Goal: Consume media (video, audio): Consume media (video, audio)

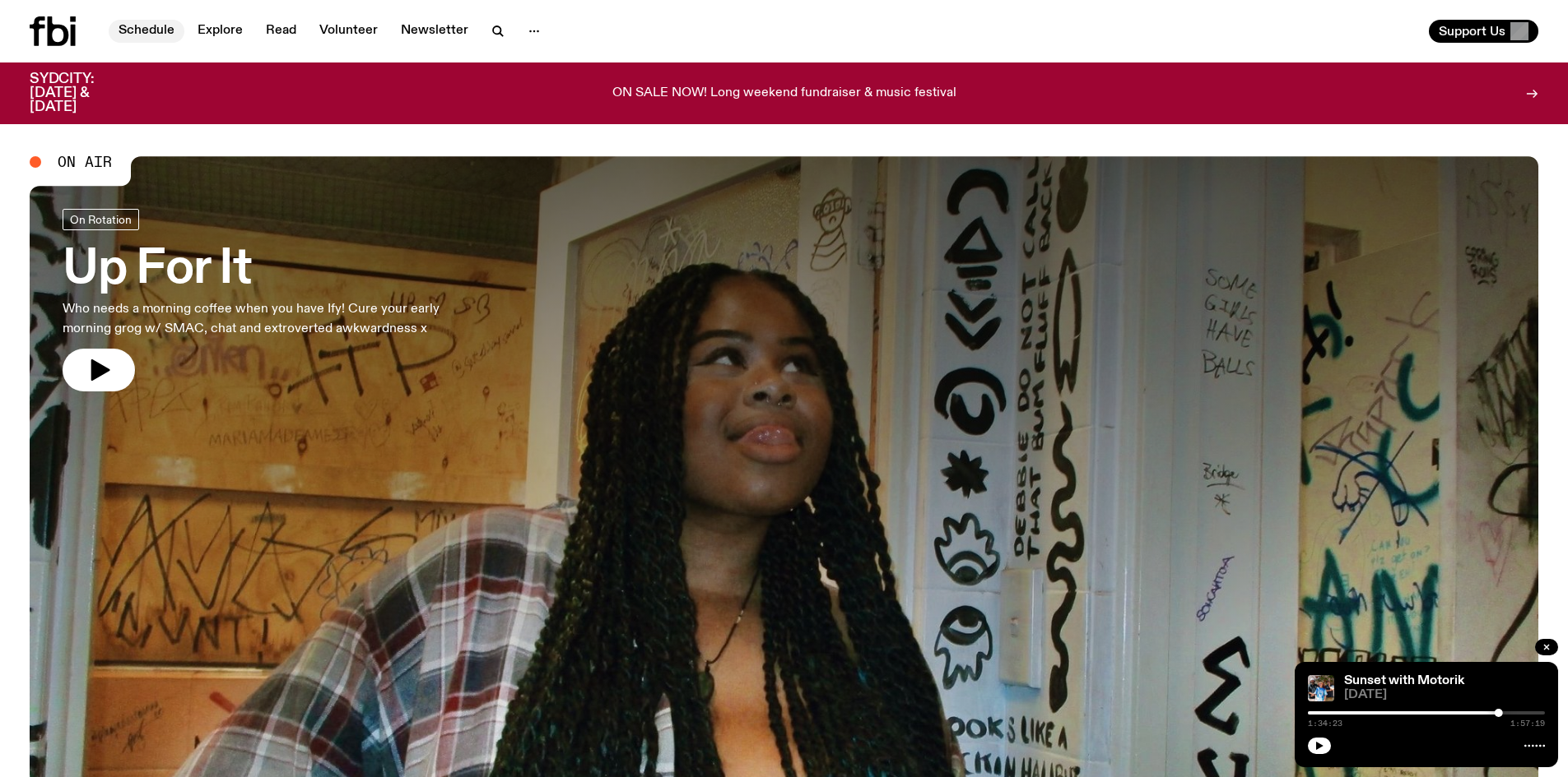
click at [146, 37] on link "Schedule" at bounding box center [146, 31] width 75 height 23
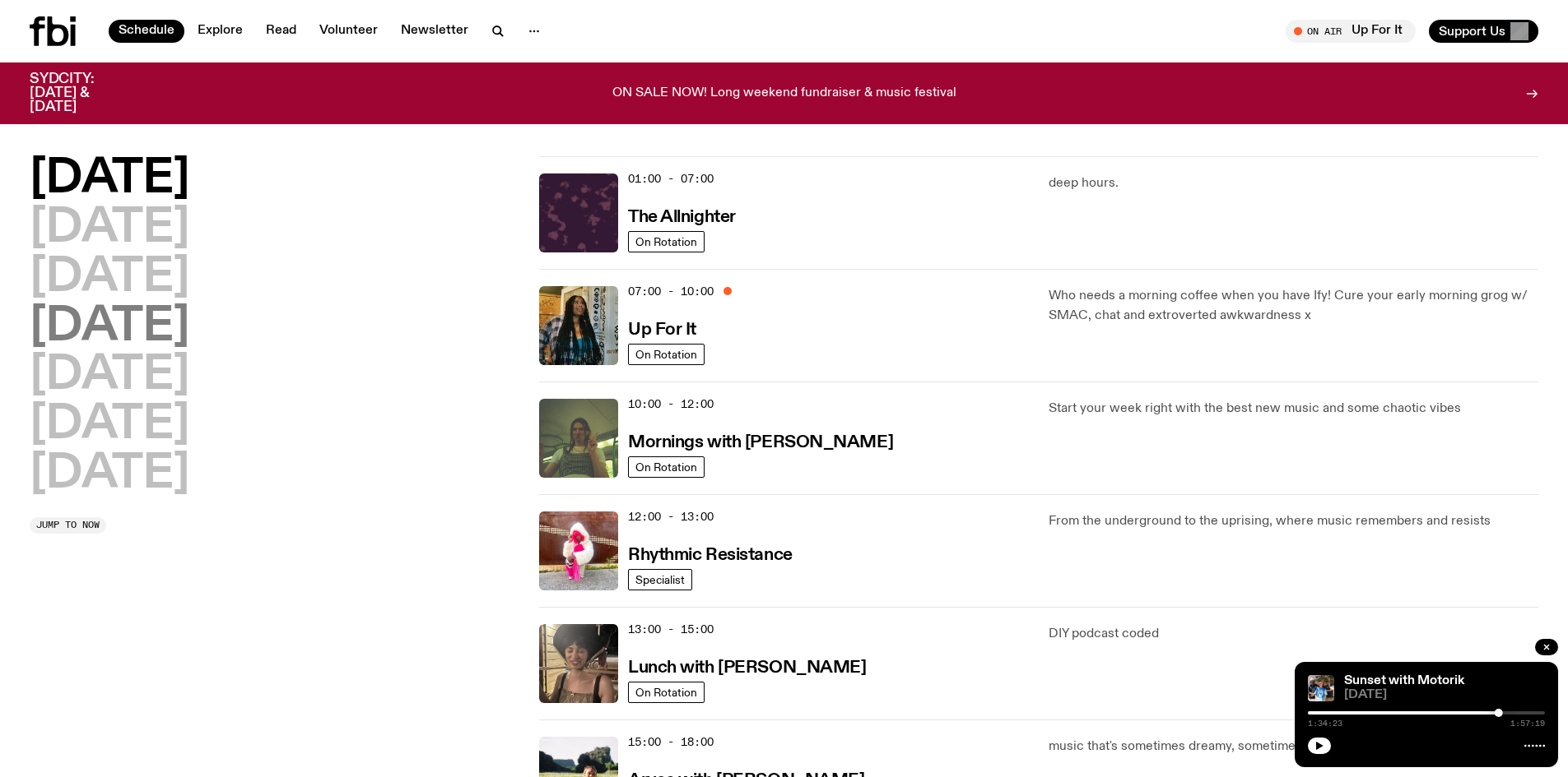
click at [166, 304] on h2 "[DATE]" at bounding box center [109, 327] width 160 height 46
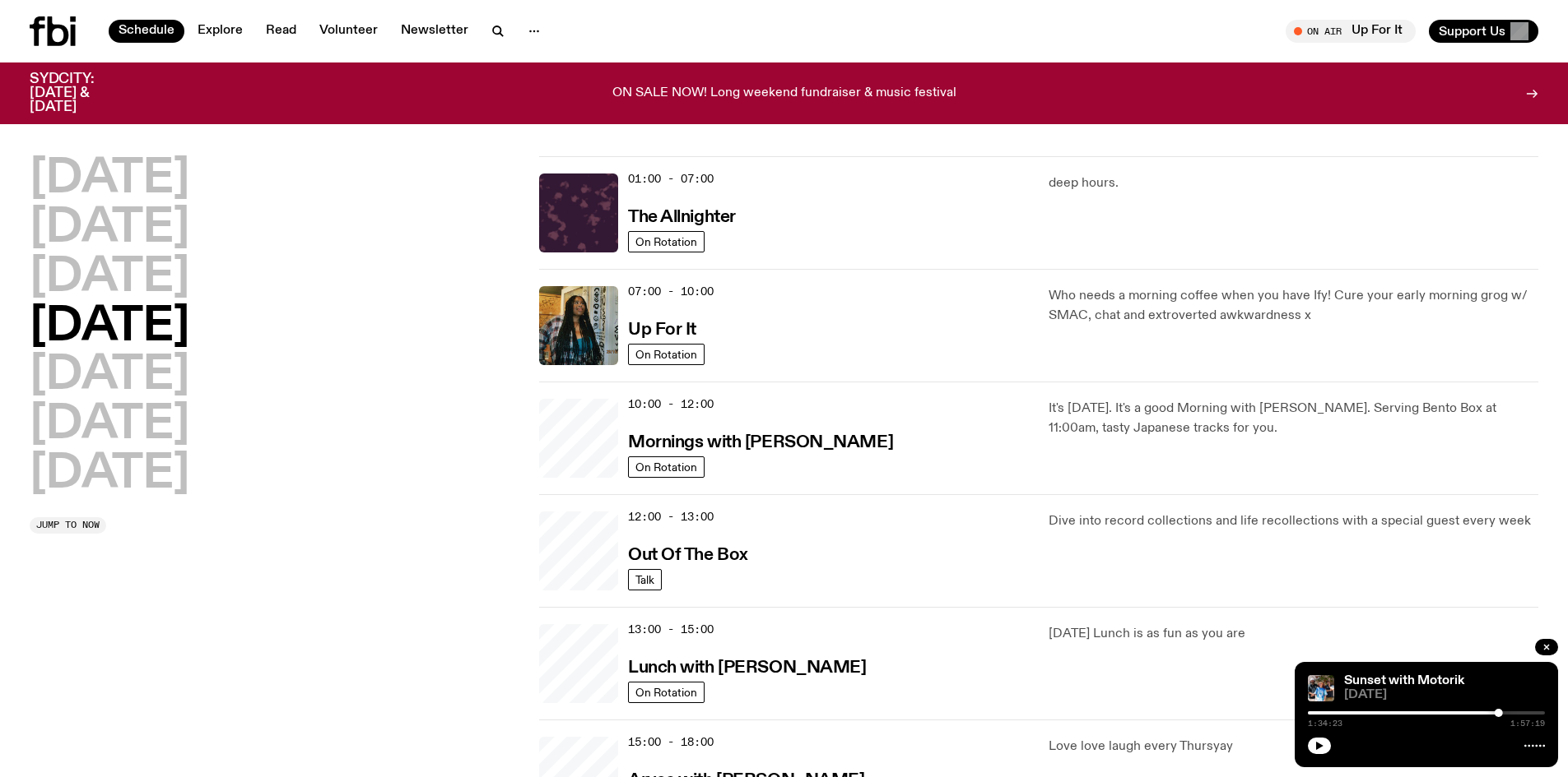
scroll to position [46, 0]
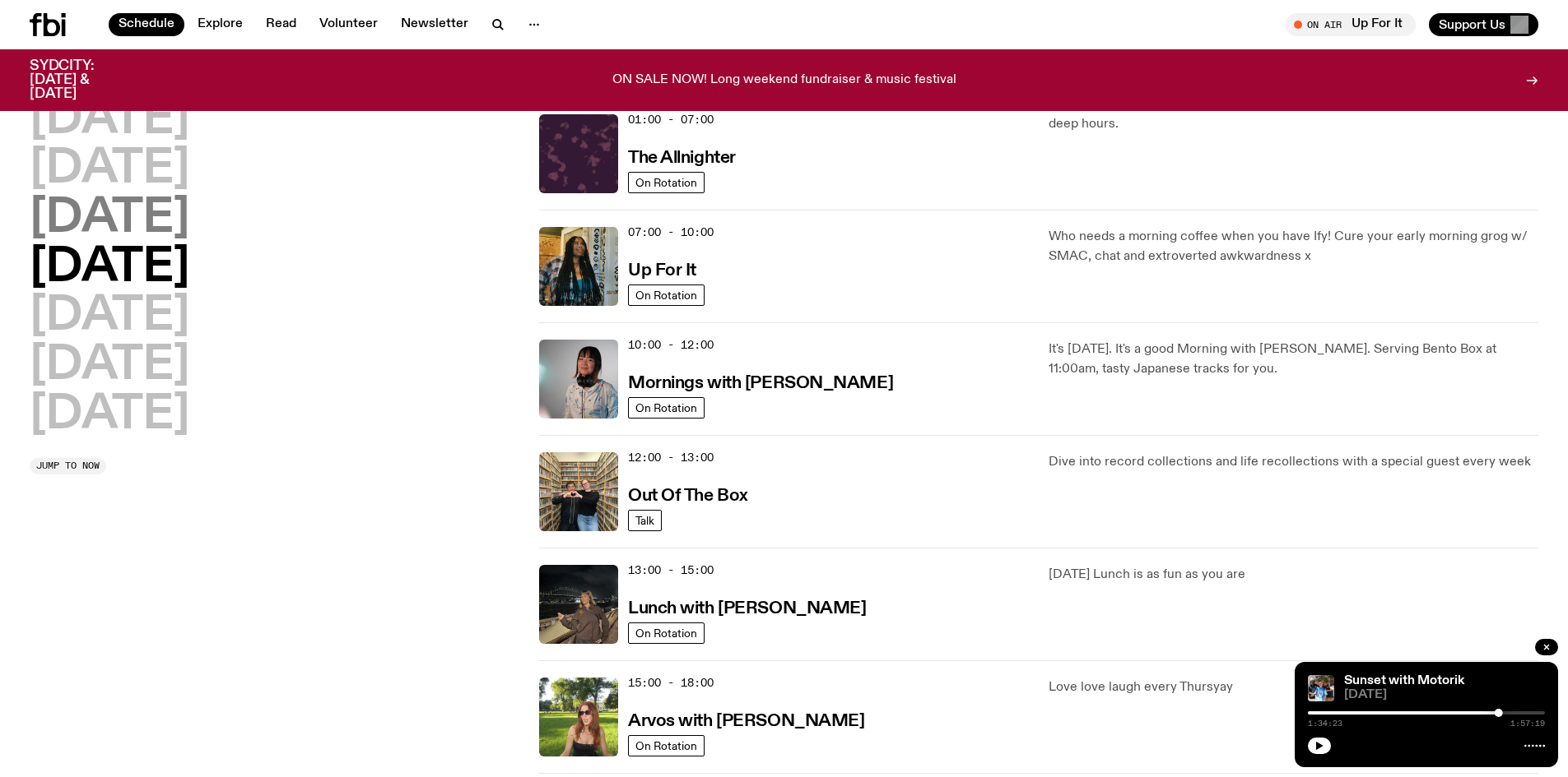
click at [185, 231] on h2 "[DATE]" at bounding box center [109, 219] width 160 height 46
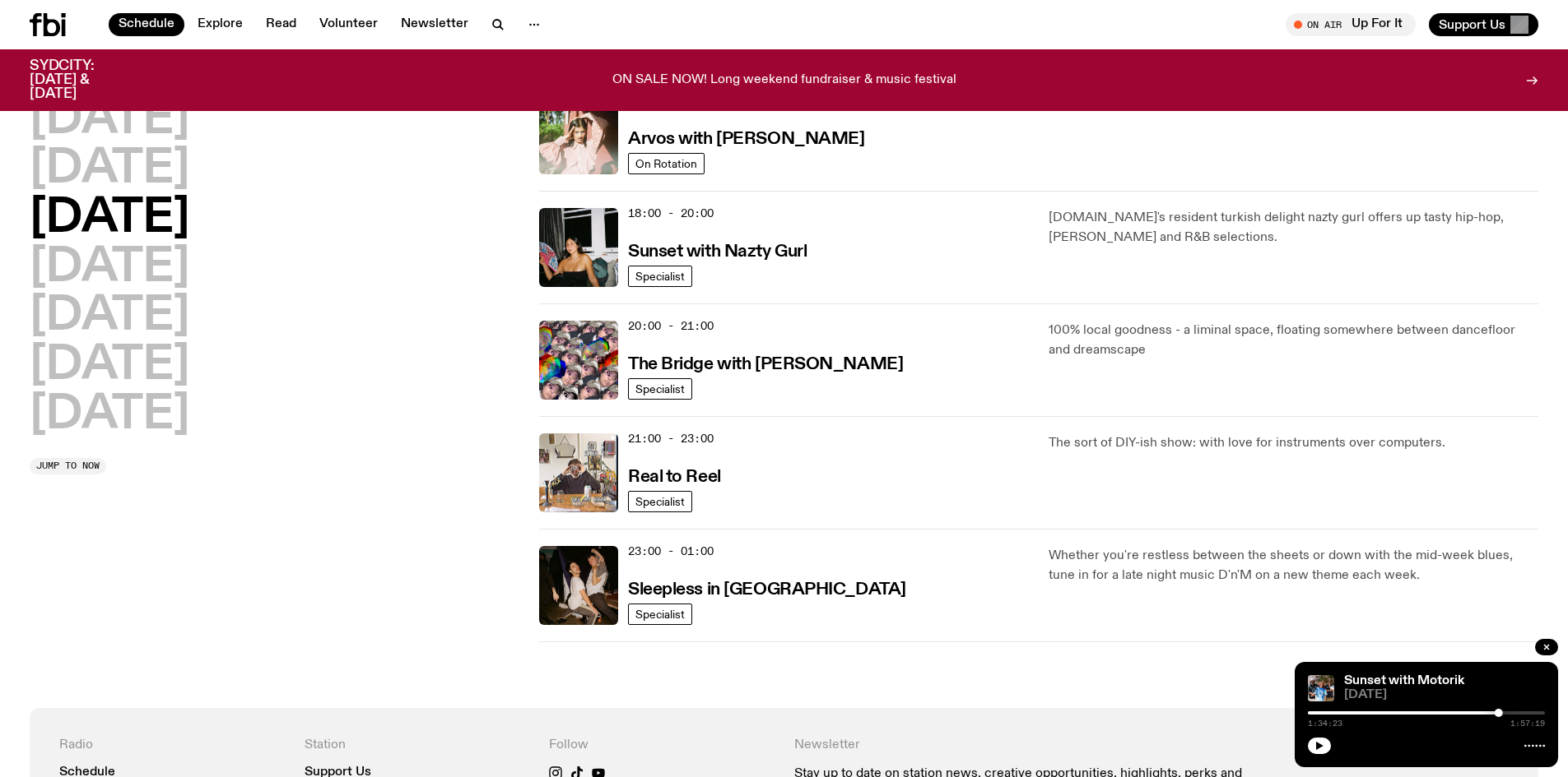
scroll to position [539, 0]
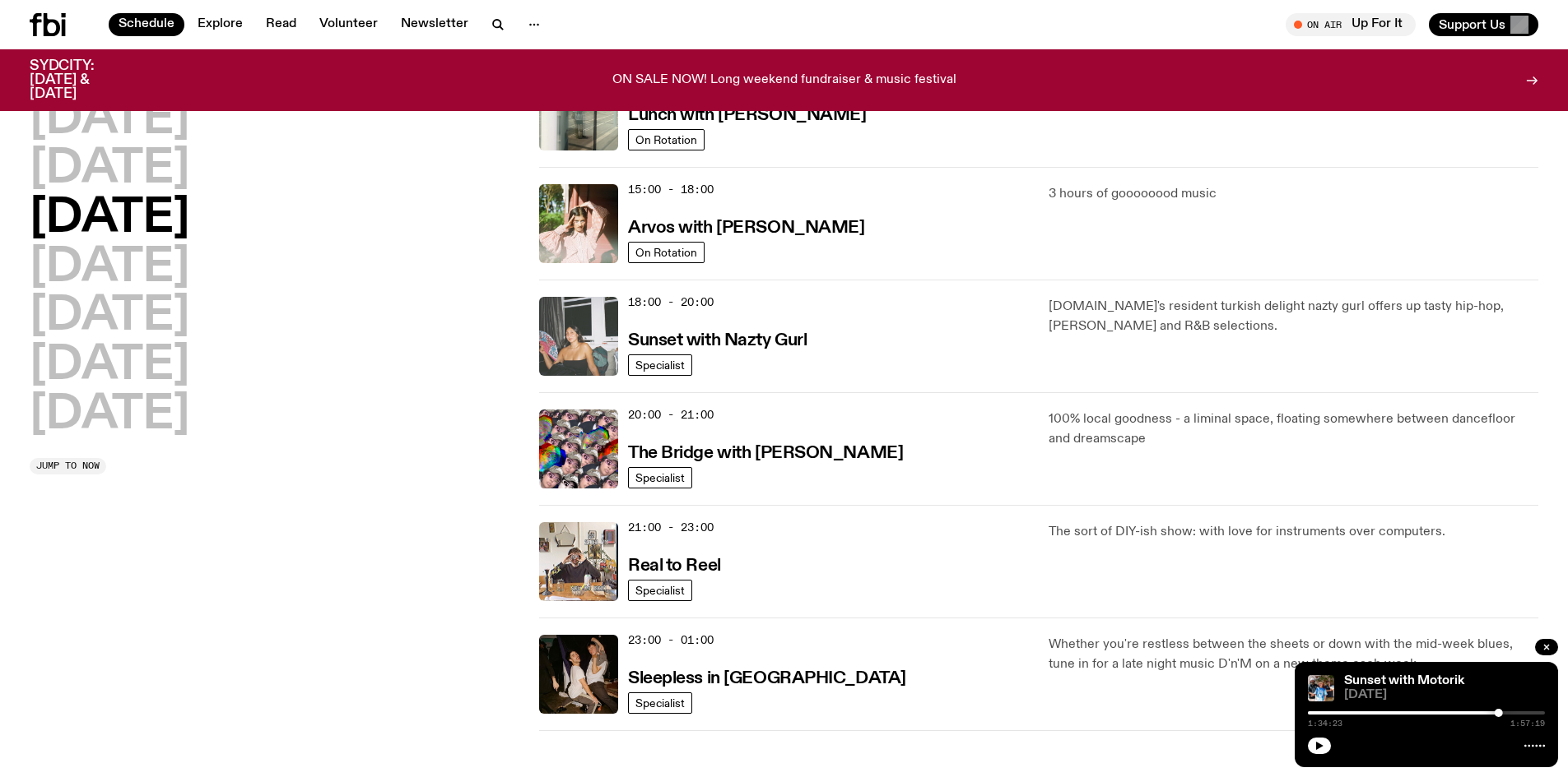
click at [571, 350] on img at bounding box center [578, 336] width 79 height 79
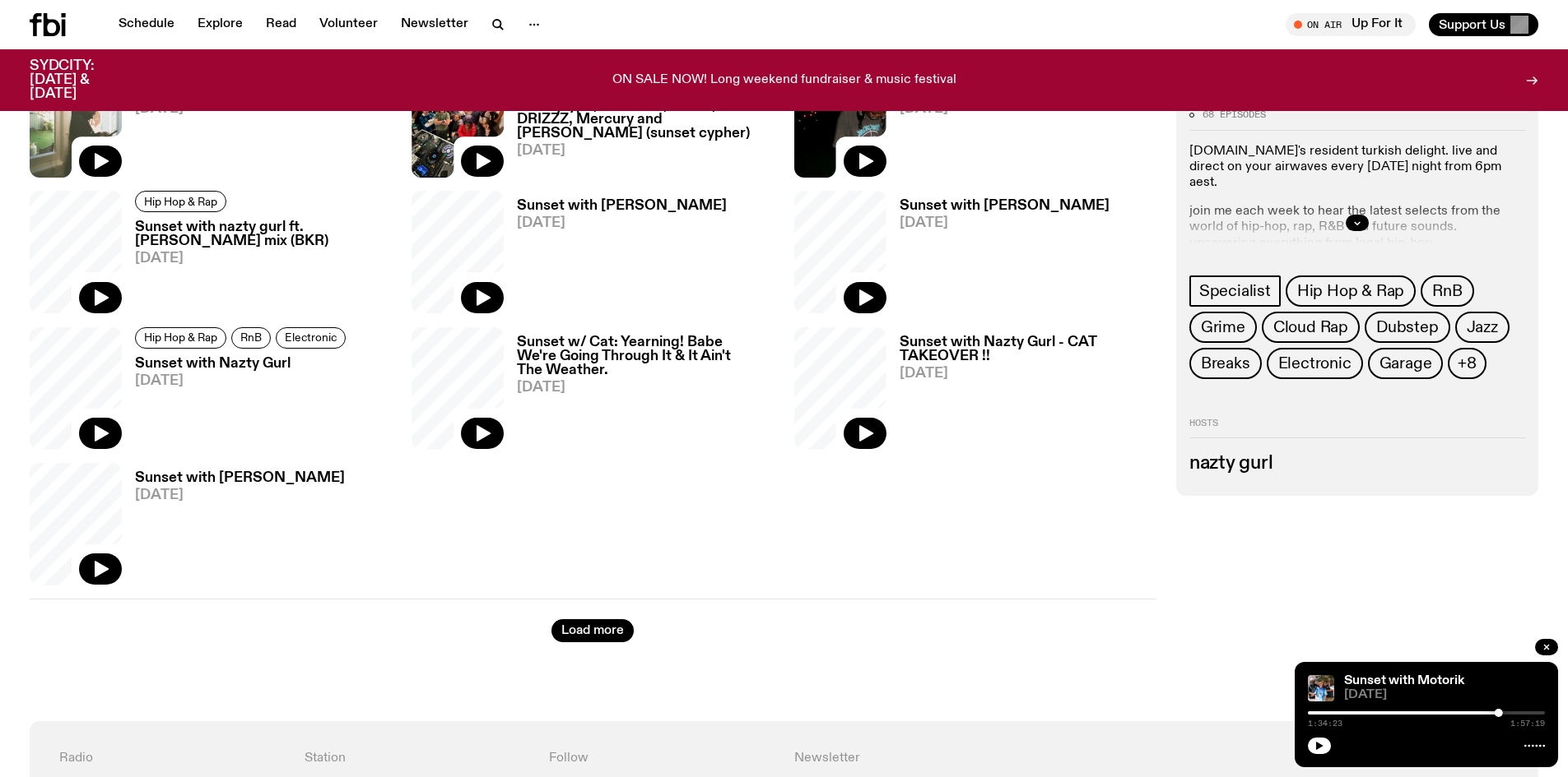
scroll to position [822, 0]
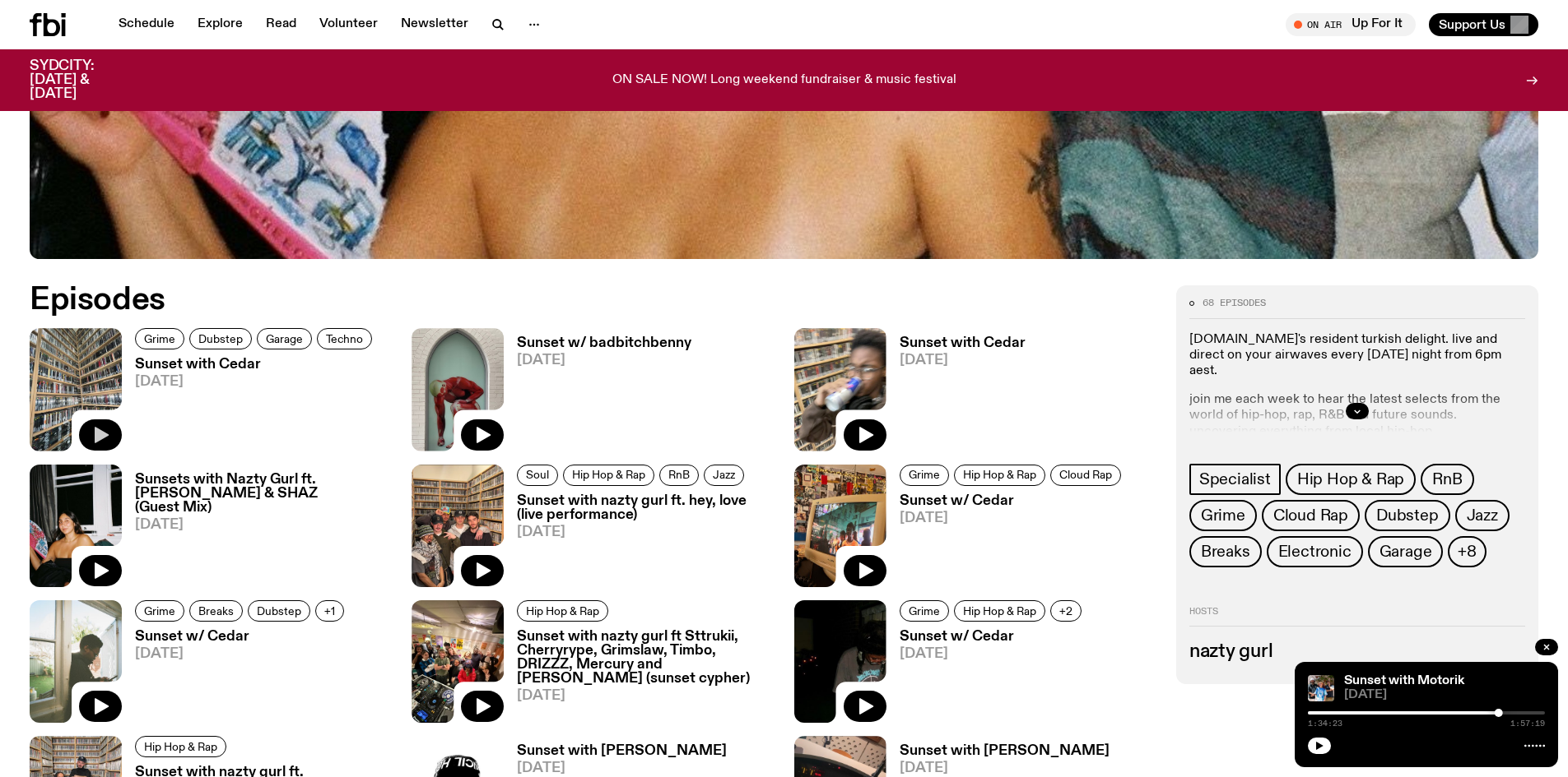
click at [100, 427] on icon "button" at bounding box center [100, 435] width 20 height 20
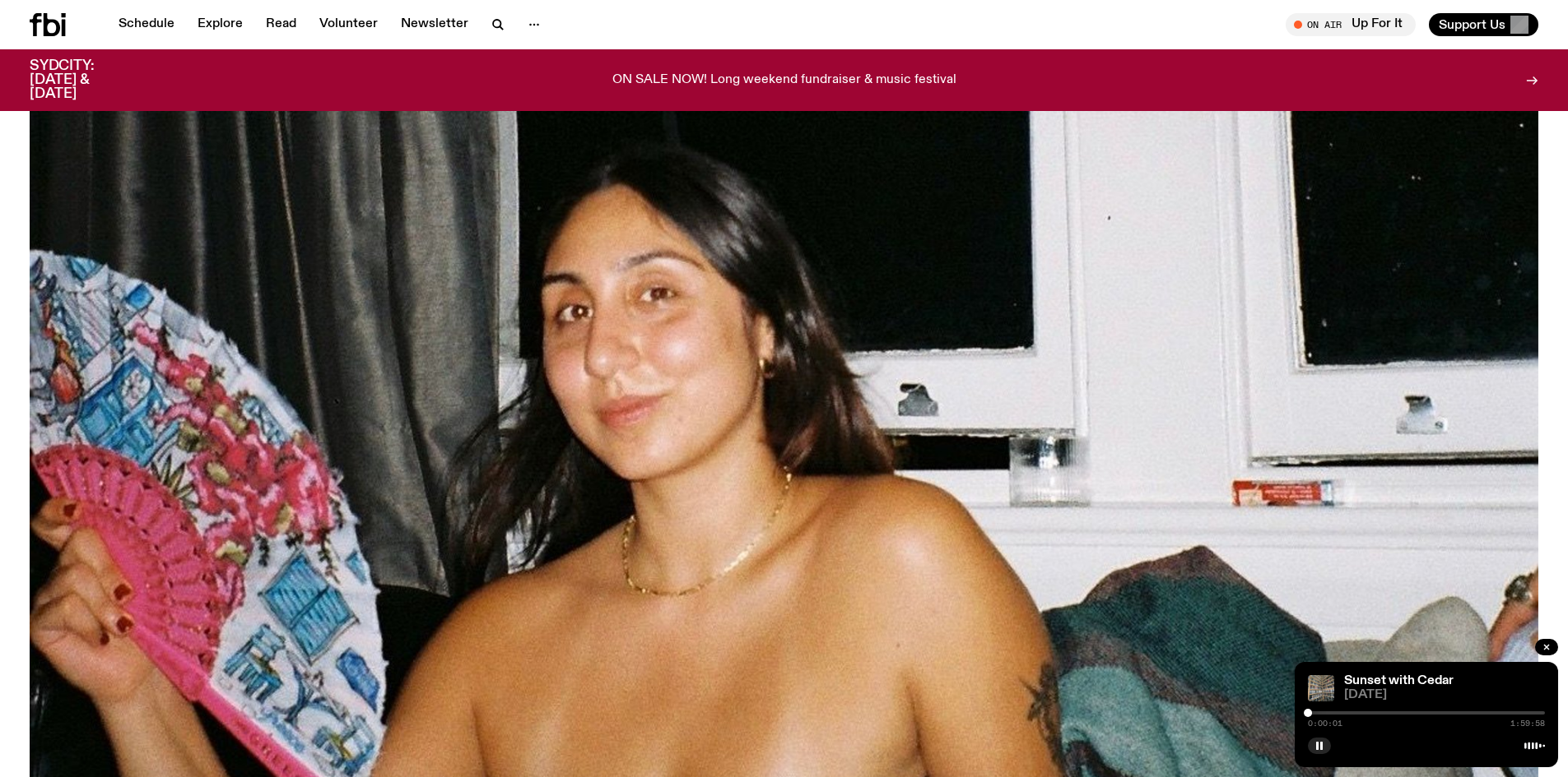
scroll to position [320, 0]
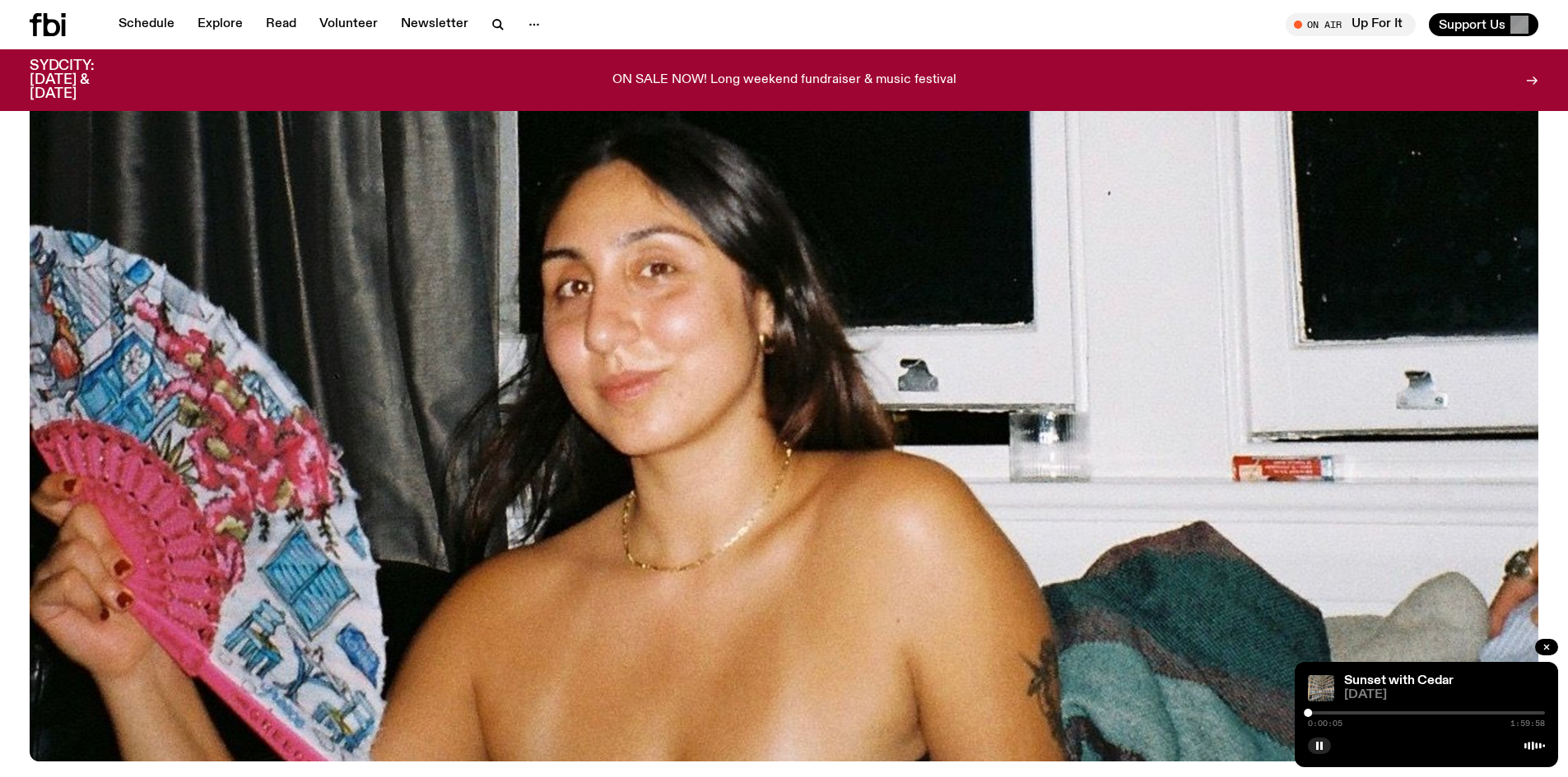
click at [1421, 713] on div at bounding box center [1426, 713] width 237 height 4
click at [1428, 711] on div at bounding box center [1426, 713] width 237 height 4
click at [1434, 711] on div at bounding box center [1426, 713] width 237 height 4
click at [1440, 711] on div at bounding box center [1426, 713] width 237 height 4
click at [1452, 713] on div at bounding box center [1426, 713] width 237 height 4
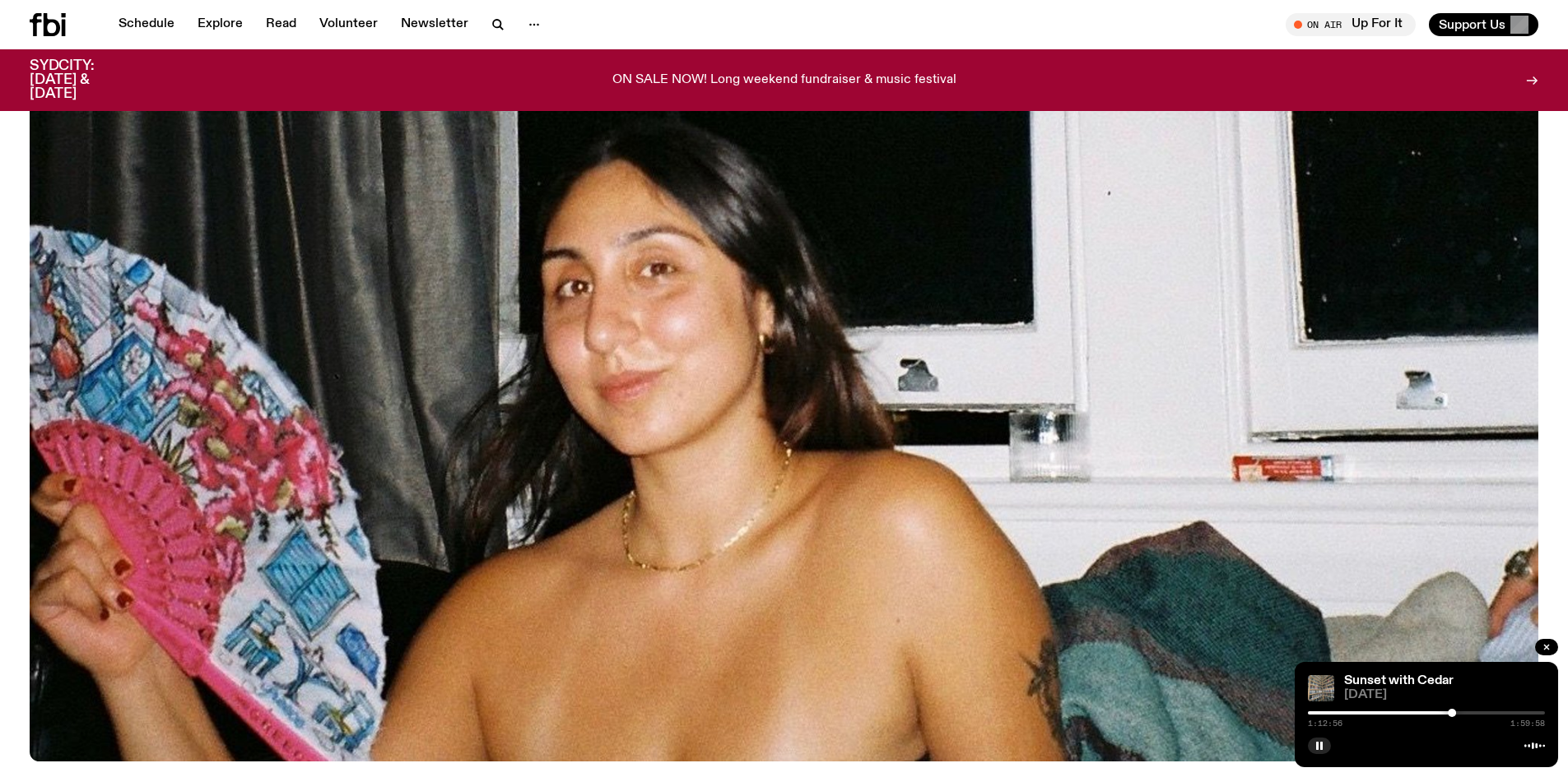
click at [1461, 714] on div at bounding box center [1426, 713] width 237 height 4
click at [1464, 714] on div at bounding box center [1463, 712] width 8 height 8
click at [1470, 714] on div at bounding box center [1426, 713] width 237 height 4
click at [1475, 713] on div at bounding box center [1474, 712] width 8 height 8
click at [149, 20] on link "Schedule" at bounding box center [146, 25] width 75 height 23
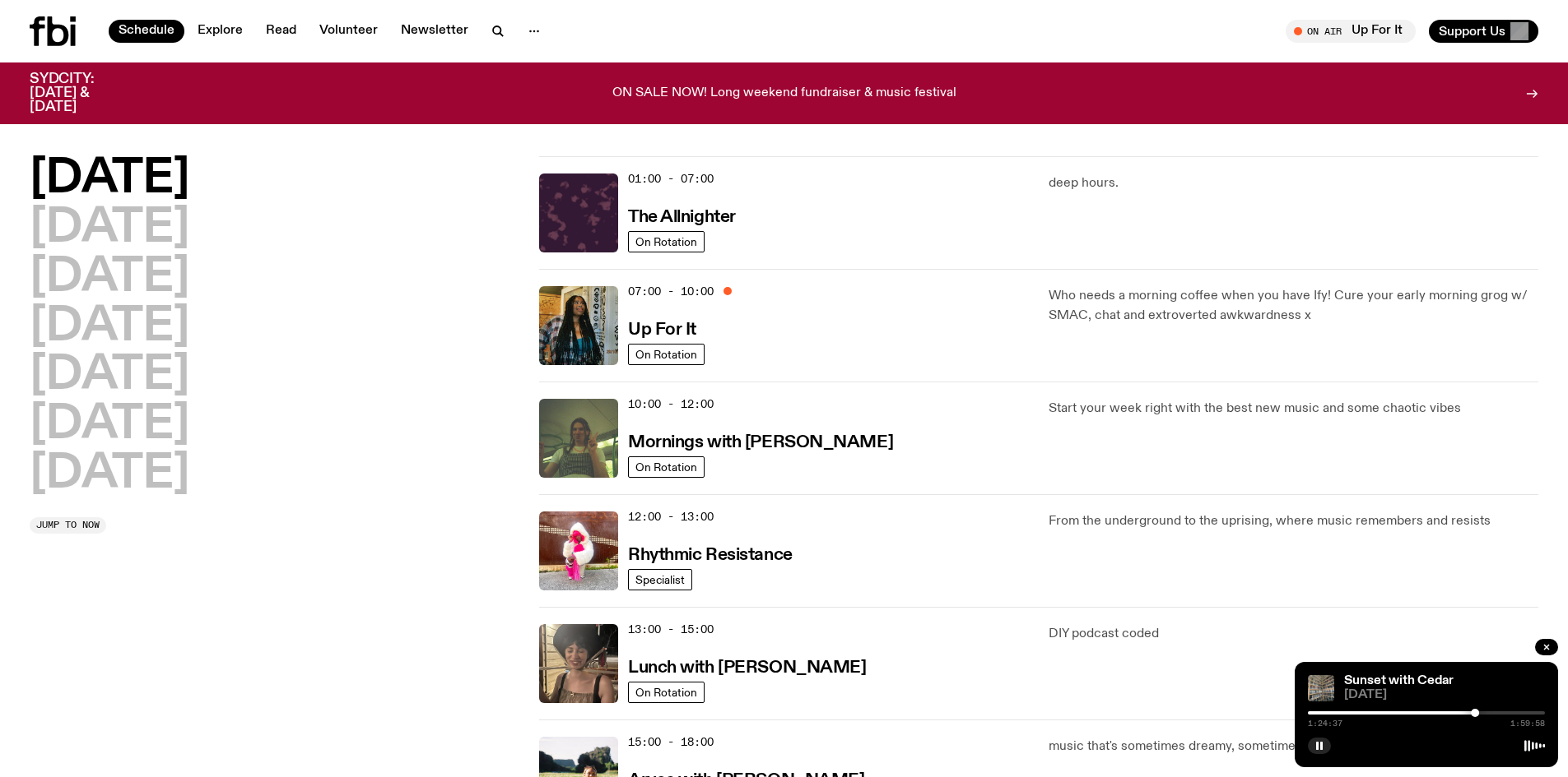
click at [149, 180] on h2 "[DATE]" at bounding box center [109, 179] width 160 height 46
click at [142, 177] on h2 "[DATE]" at bounding box center [109, 179] width 160 height 46
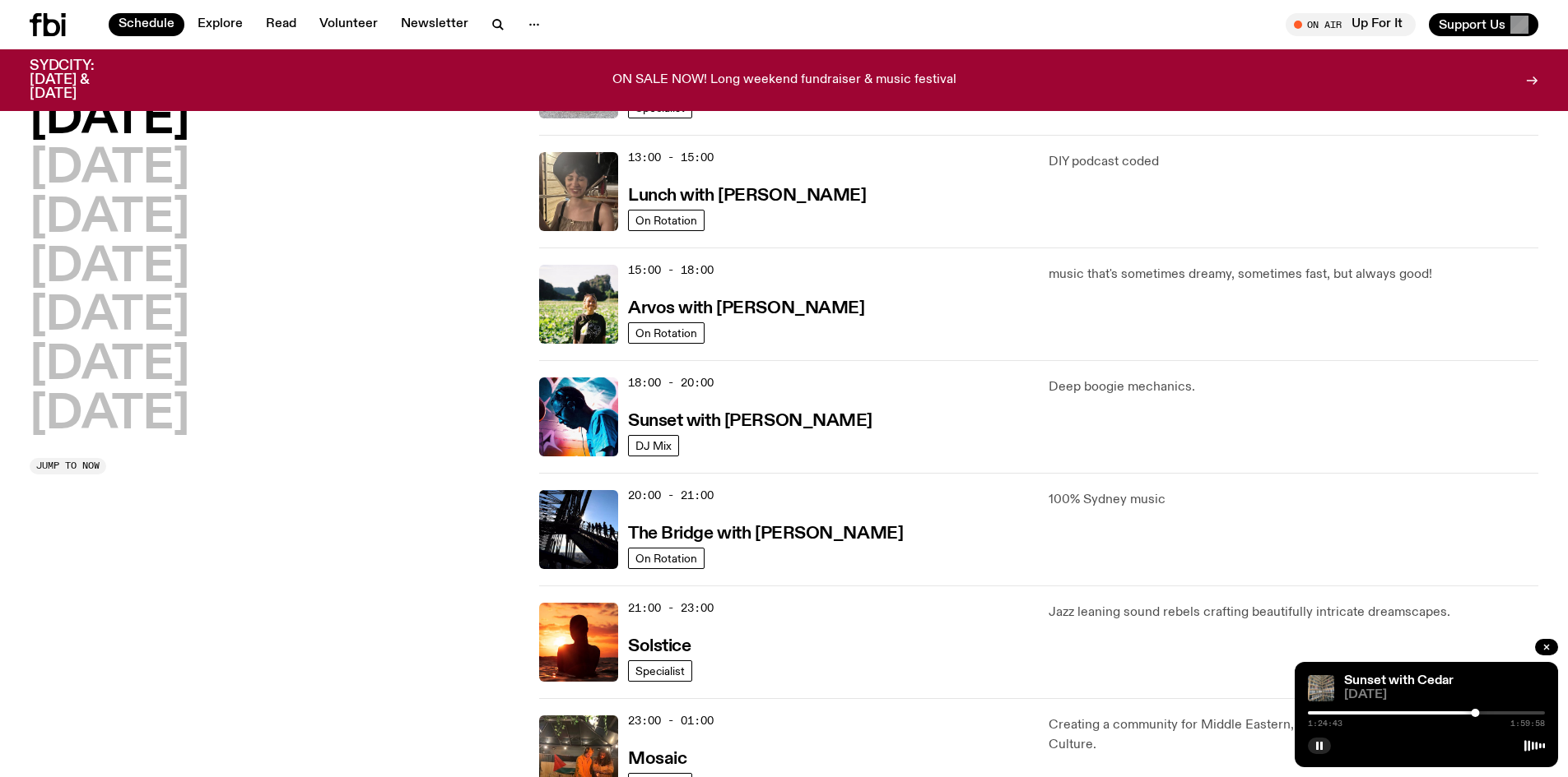
scroll to position [488, 0]
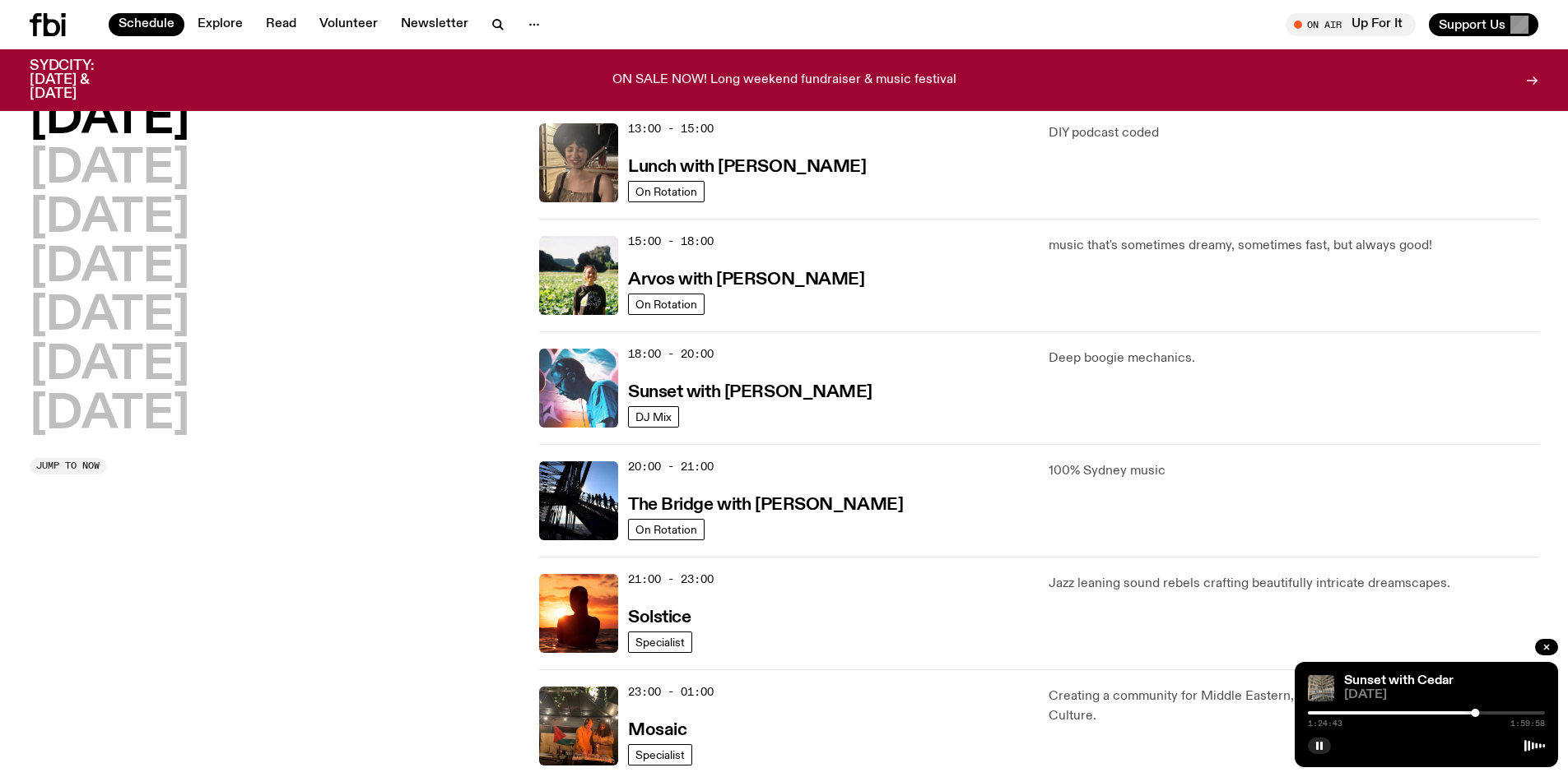
click at [600, 387] on img at bounding box center [578, 388] width 79 height 79
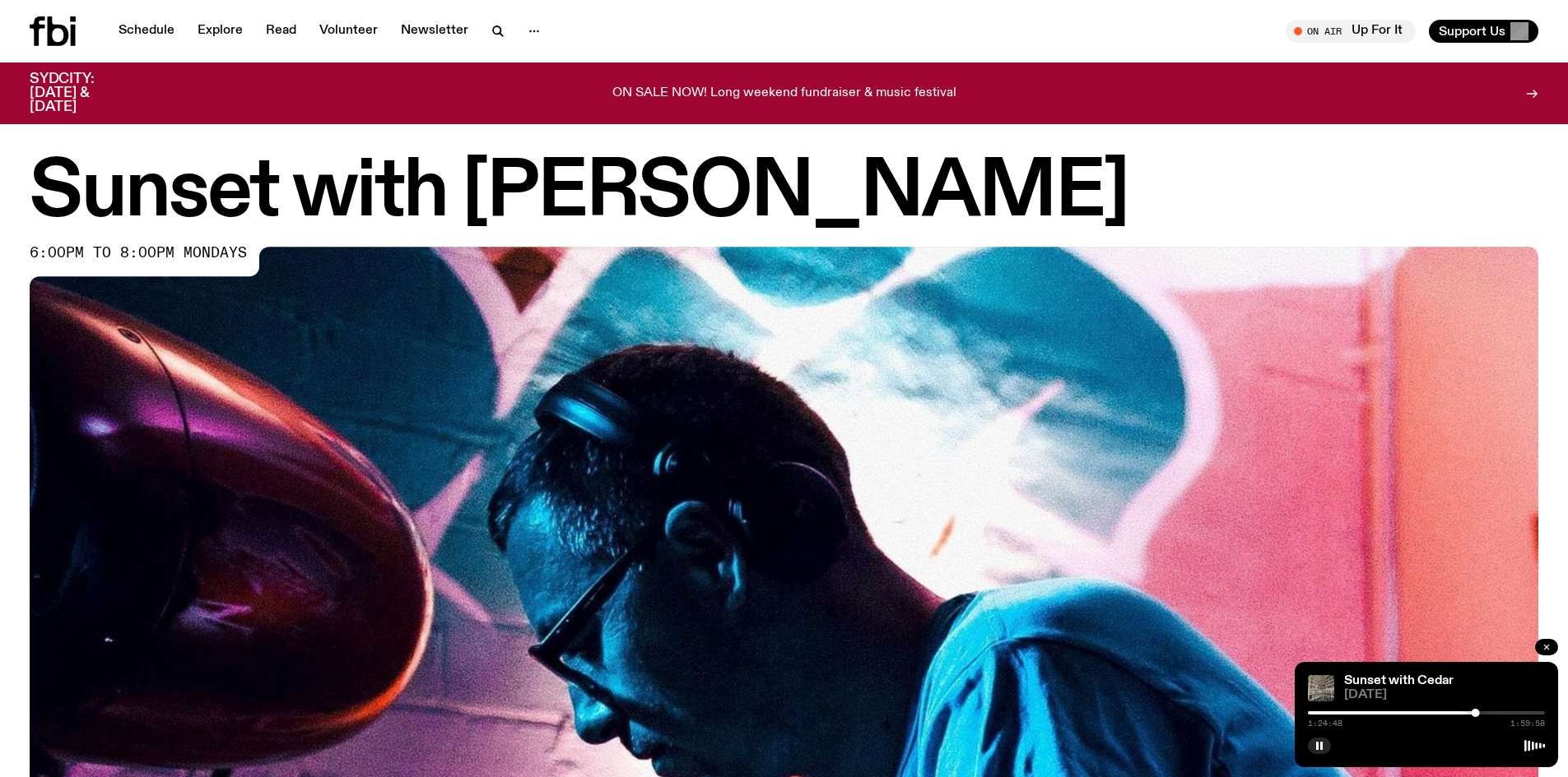
click at [1548, 647] on icon "button" at bounding box center [1546, 647] width 10 height 10
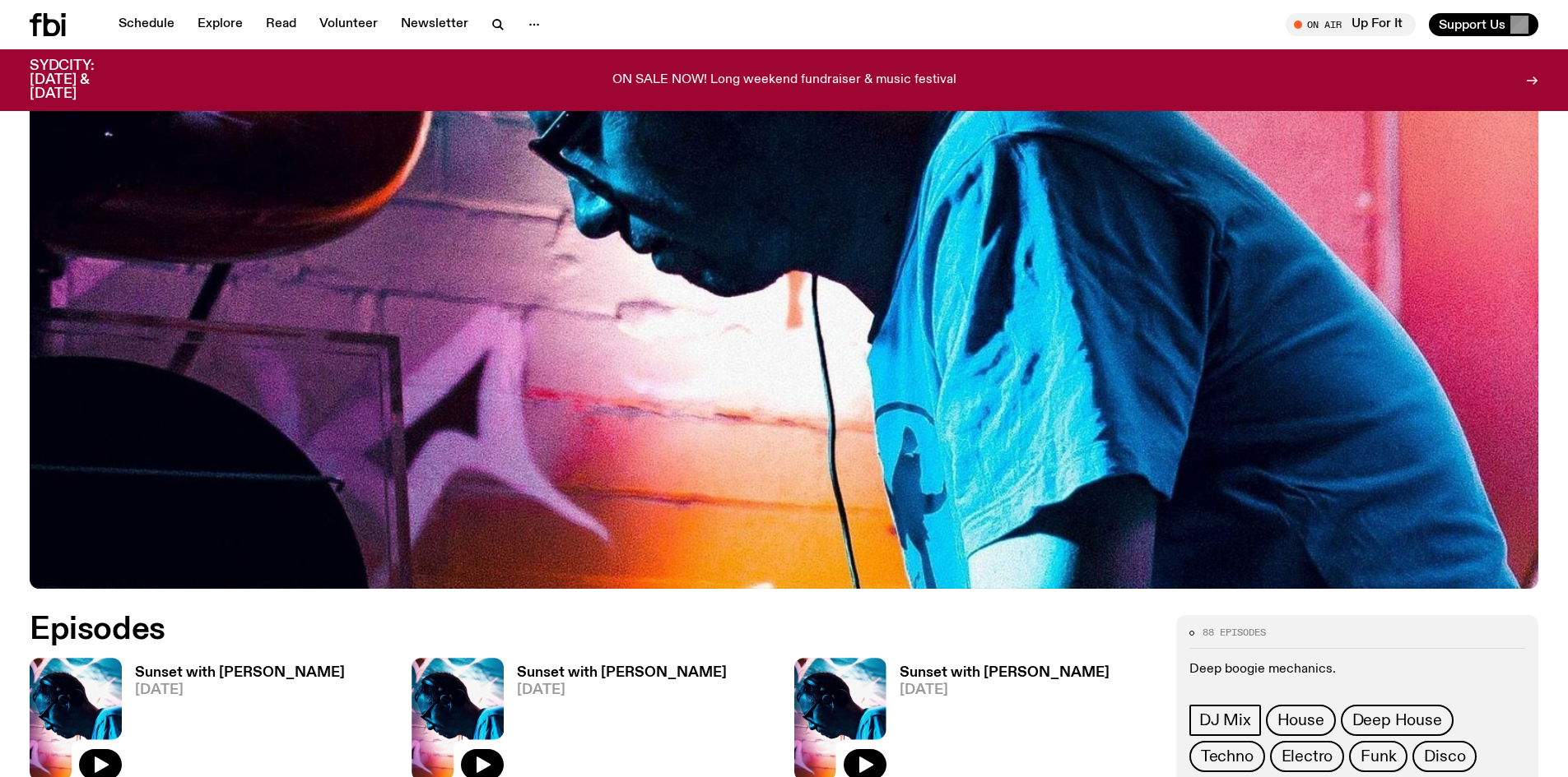
scroll to position [648, 0]
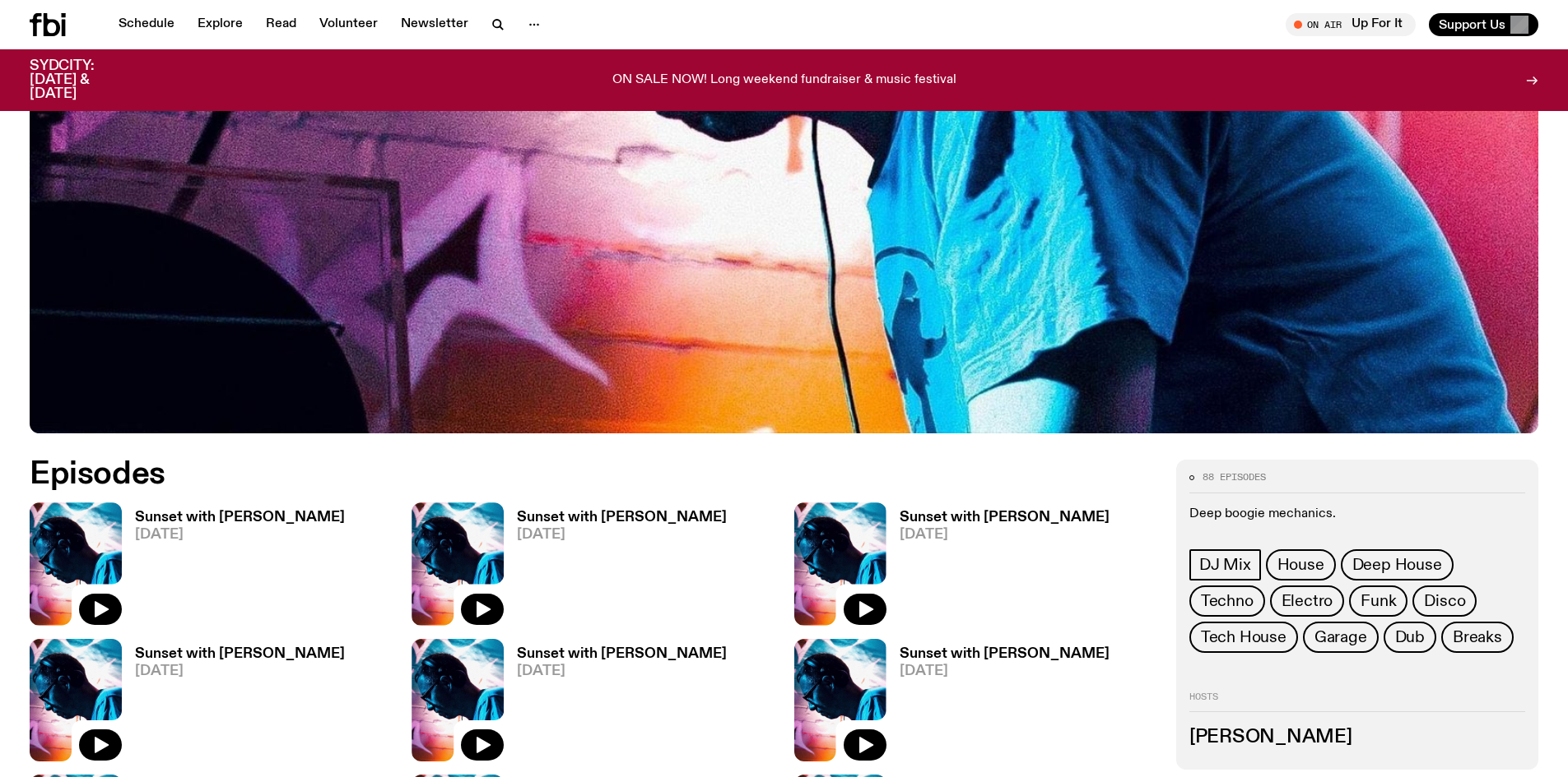
click at [100, 544] on img at bounding box center [75, 564] width 92 height 122
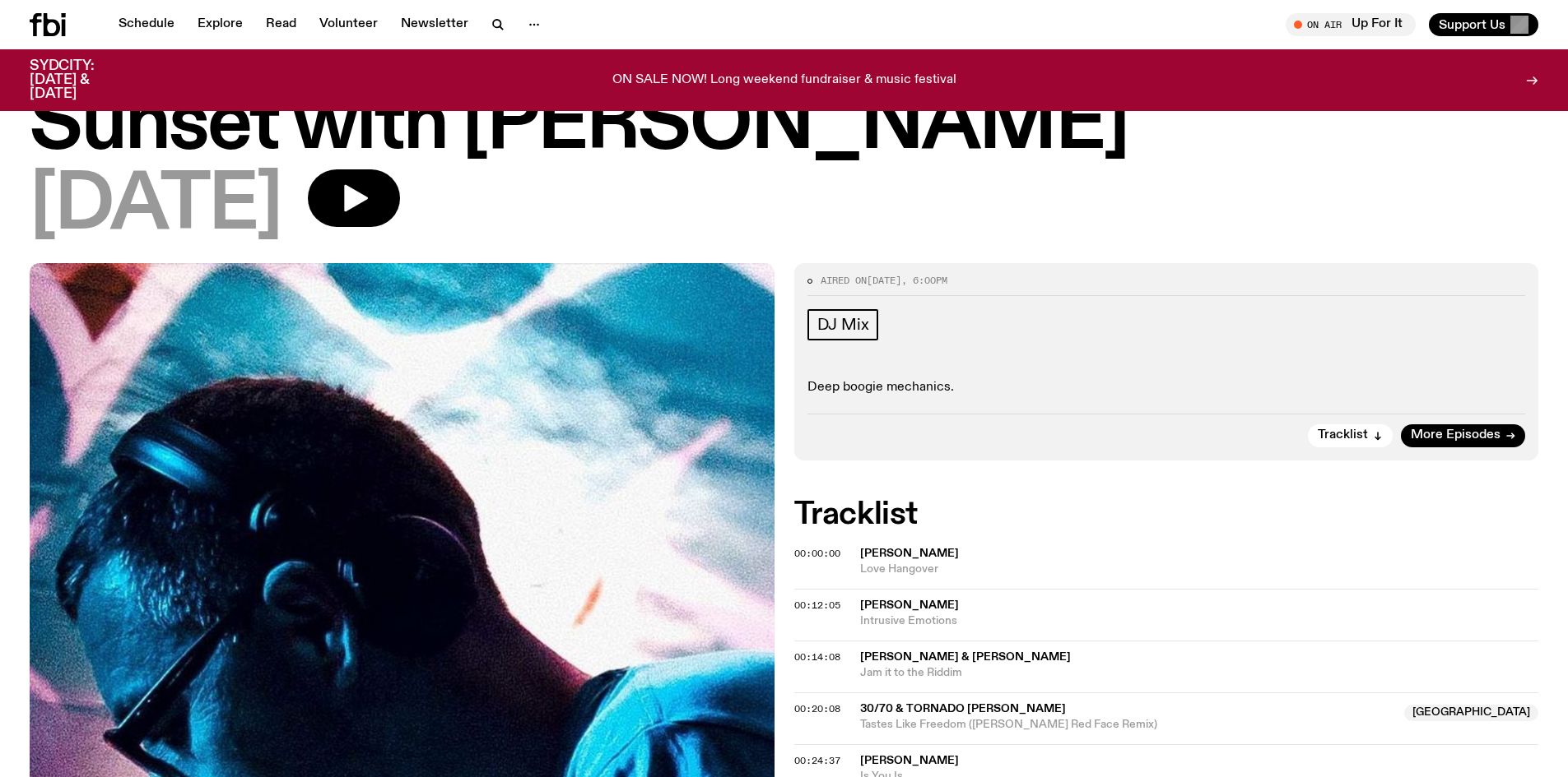
scroll to position [161, 0]
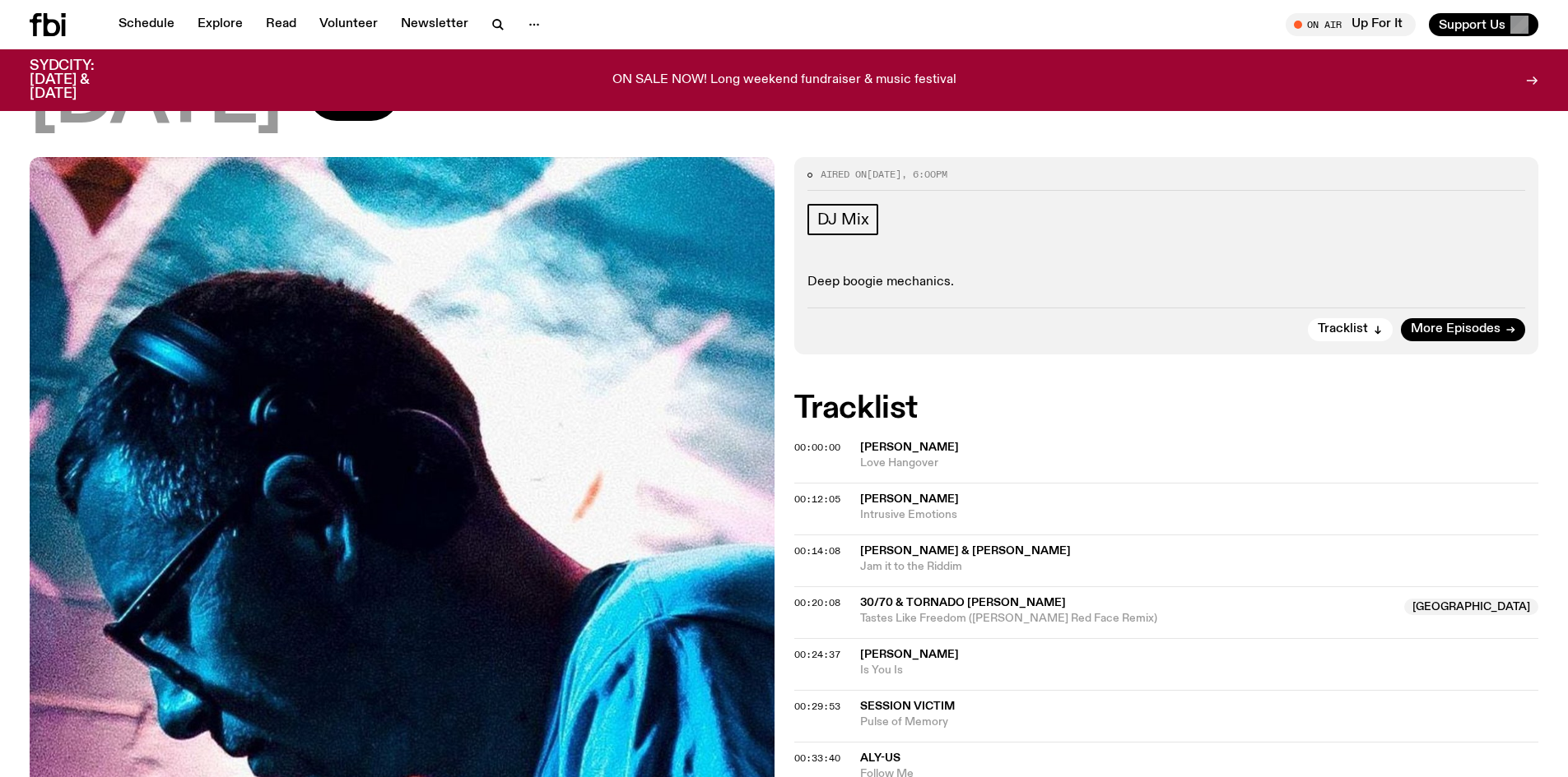
click at [400, 115] on button "button" at bounding box center [354, 91] width 92 height 58
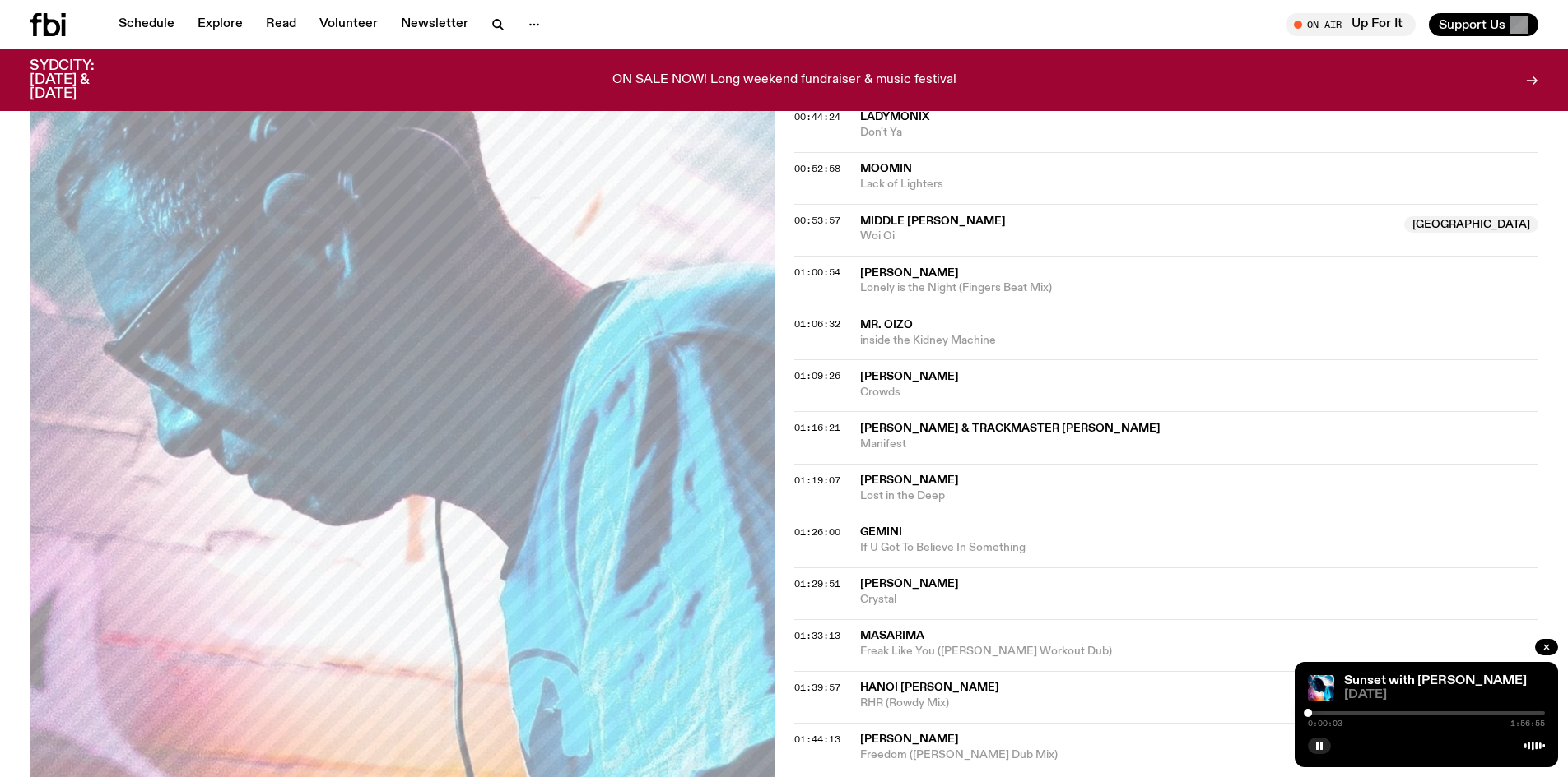
scroll to position [983, 0]
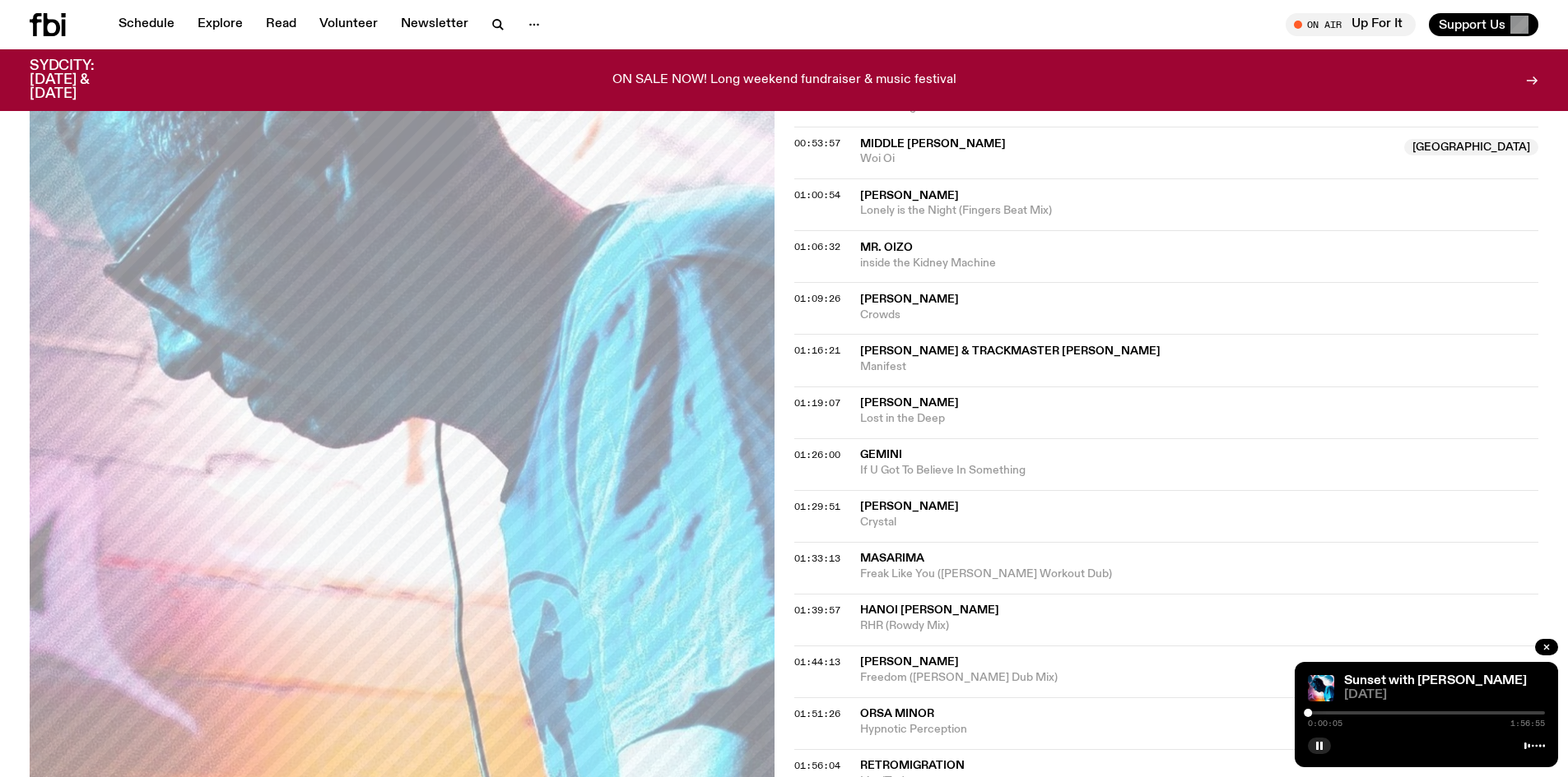
click at [1454, 713] on div at bounding box center [1426, 713] width 237 height 4
click at [1470, 711] on div at bounding box center [1426, 713] width 237 height 4
click at [1480, 710] on div "1:20:24 1:56:55" at bounding box center [1426, 718] width 237 height 20
click at [1488, 710] on div "1:20:24 1:56:55" at bounding box center [1426, 718] width 237 height 20
click at [1493, 711] on div at bounding box center [1426, 713] width 237 height 4
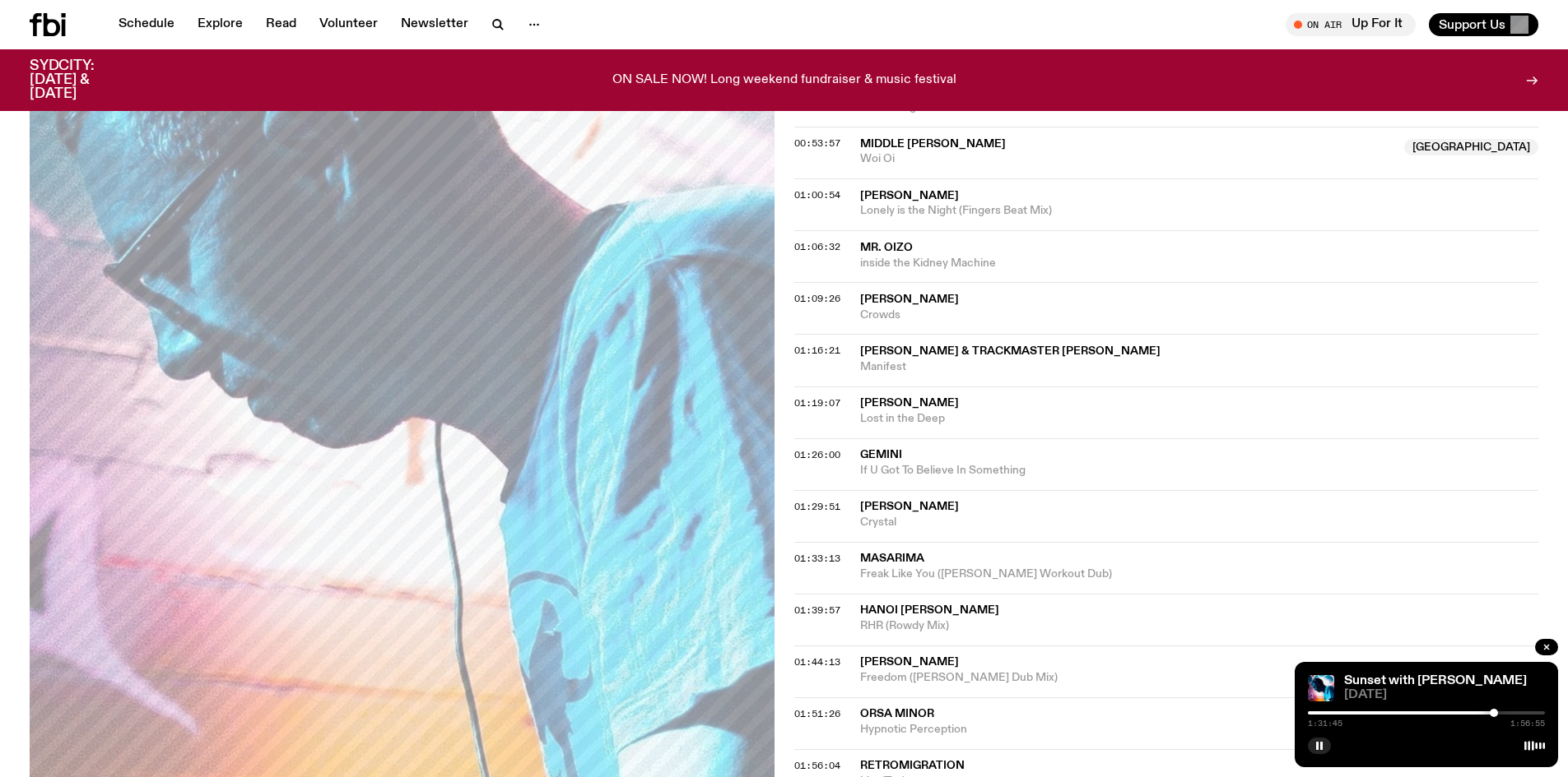
click at [1499, 711] on div at bounding box center [1426, 713] width 237 height 4
click at [1503, 710] on div "1:34:11 1:56:55" at bounding box center [1426, 718] width 237 height 20
click at [1503, 710] on div "1:34:13 1:56:55" at bounding box center [1426, 718] width 237 height 20
click at [1506, 711] on div at bounding box center [1426, 713] width 237 height 4
click at [1511, 714] on div at bounding box center [1507, 712] width 8 height 8
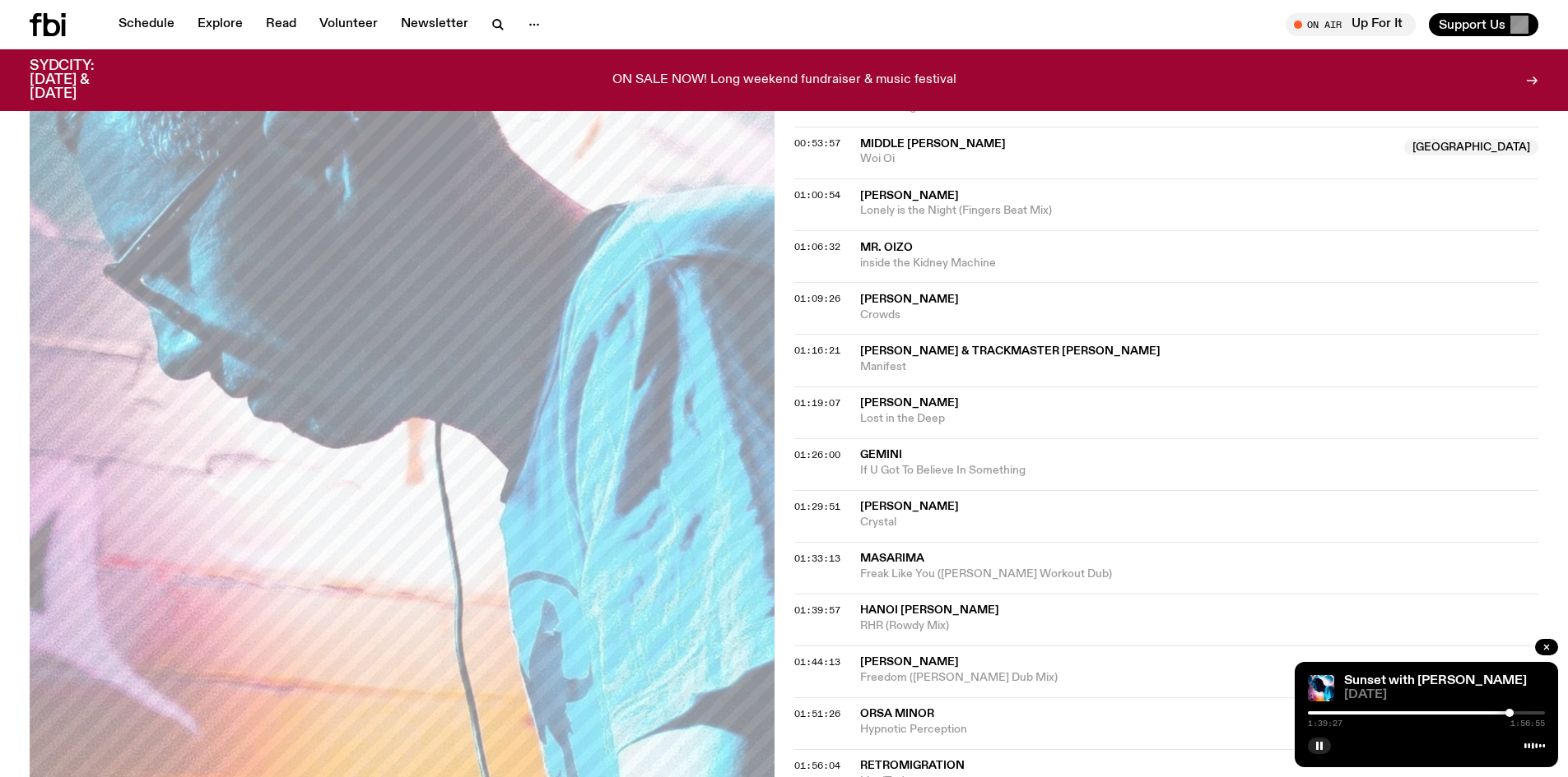
click at [1509, 714] on div at bounding box center [1509, 712] width 8 height 8
click at [1318, 747] on rect "button" at bounding box center [1317, 745] width 3 height 8
